Goal: Register for event/course

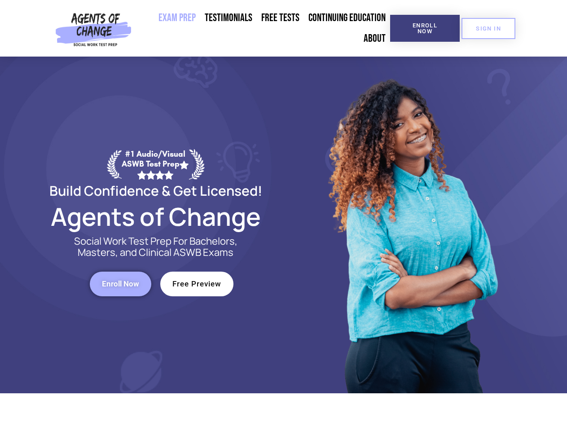
click at [284, 216] on div at bounding box center [412, 225] width 256 height 337
click at [425, 28] on span "Enroll Now" at bounding box center [425, 28] width 41 height 12
click at [489, 28] on span "SIGN IN" at bounding box center [488, 29] width 25 height 6
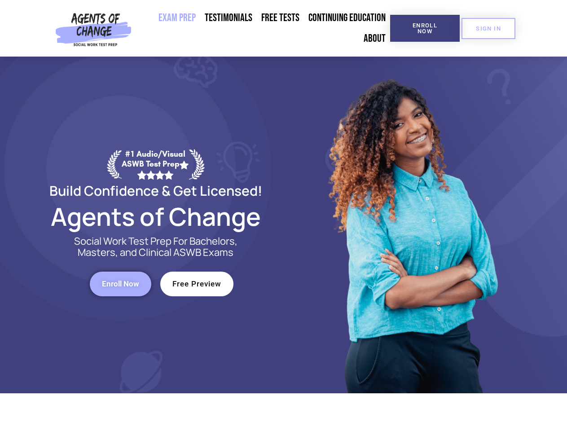
click at [120, 284] on span "Enroll Now" at bounding box center [120, 284] width 37 height 8
click at [197, 284] on span "Free Preview" at bounding box center [196, 284] width 49 height 8
